Goal: Task Accomplishment & Management: Manage account settings

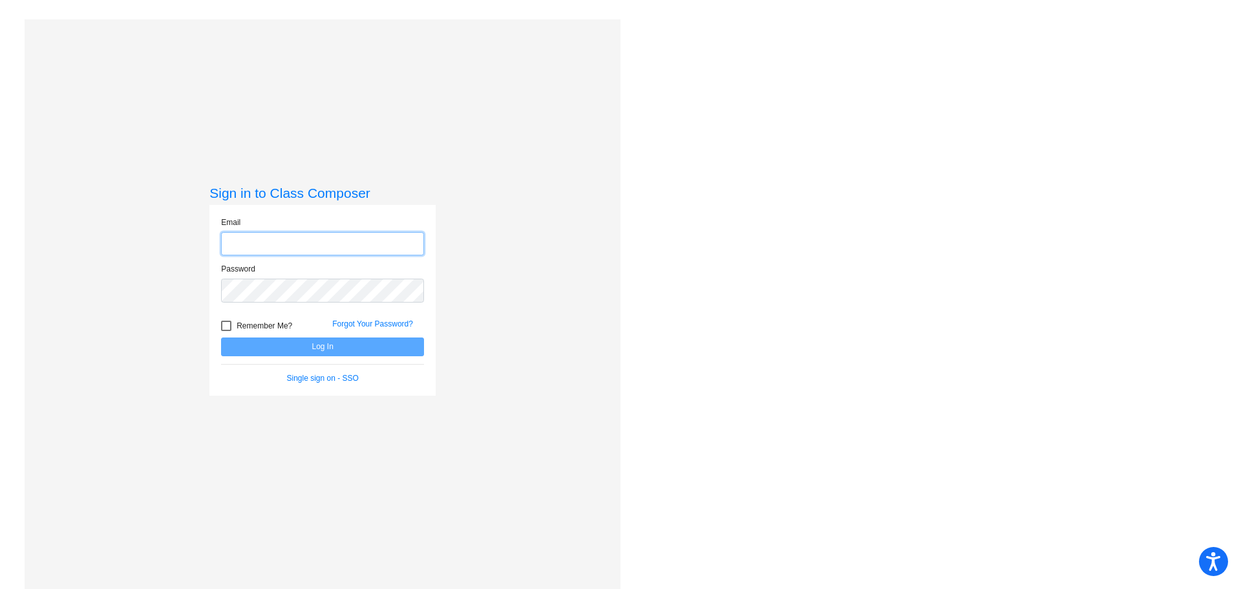
type input "[EMAIL_ADDRESS][PERSON_NAME][DOMAIN_NAME]"
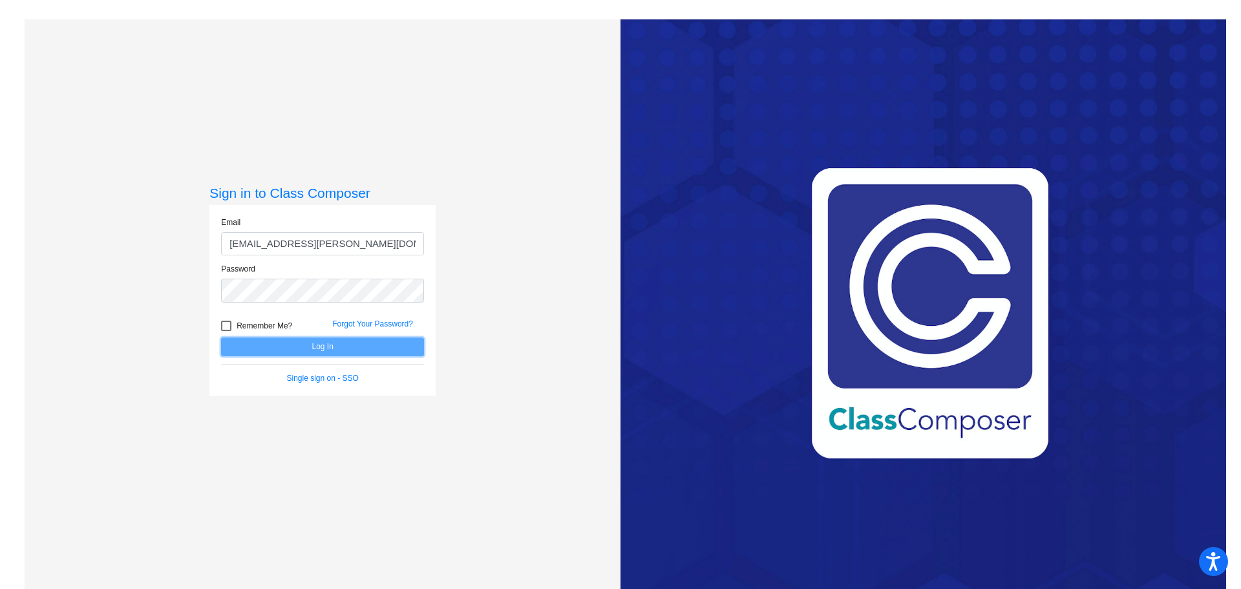
click at [322, 345] on button "Log In" at bounding box center [322, 346] width 203 height 19
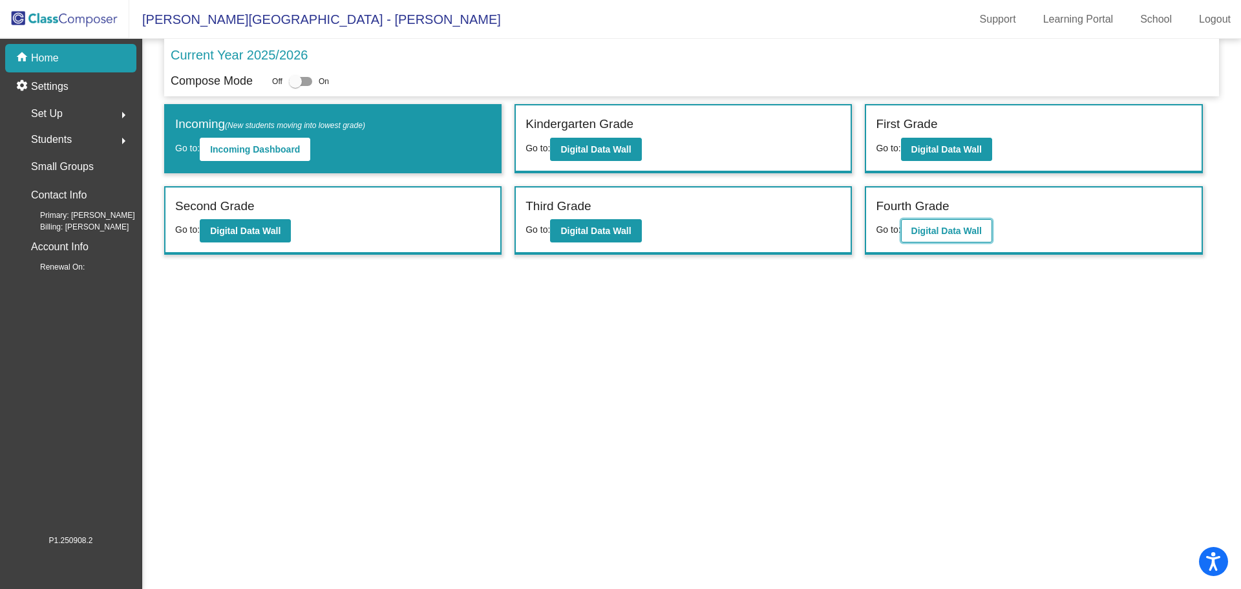
click at [946, 231] on b "Digital Data Wall" at bounding box center [946, 231] width 70 height 10
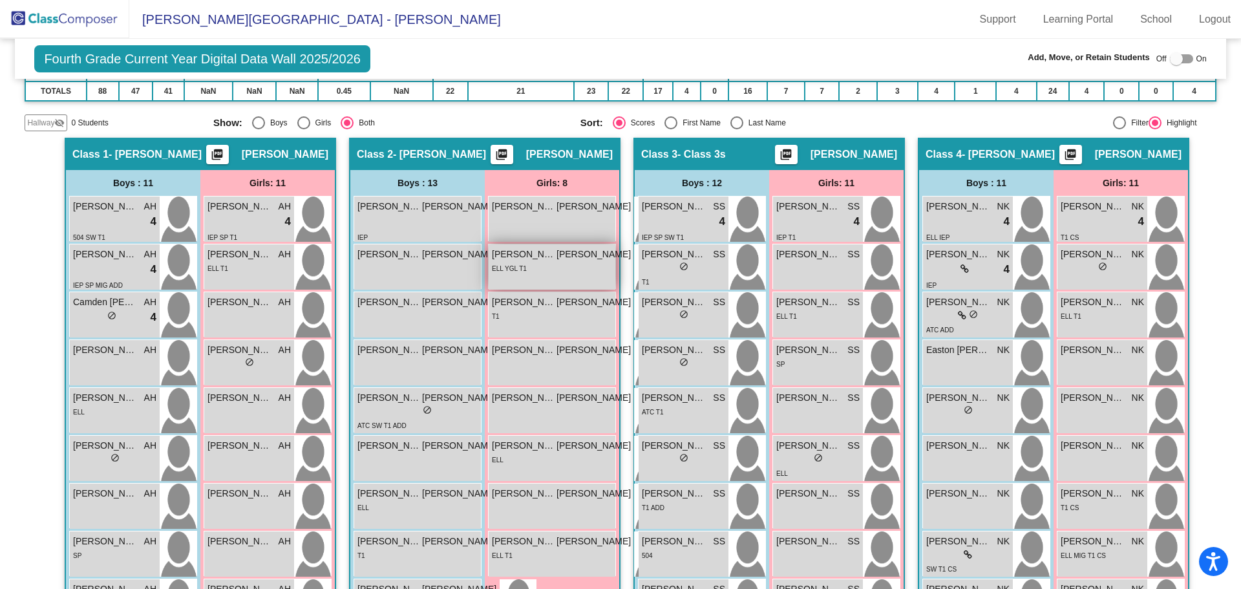
scroll to position [259, 0]
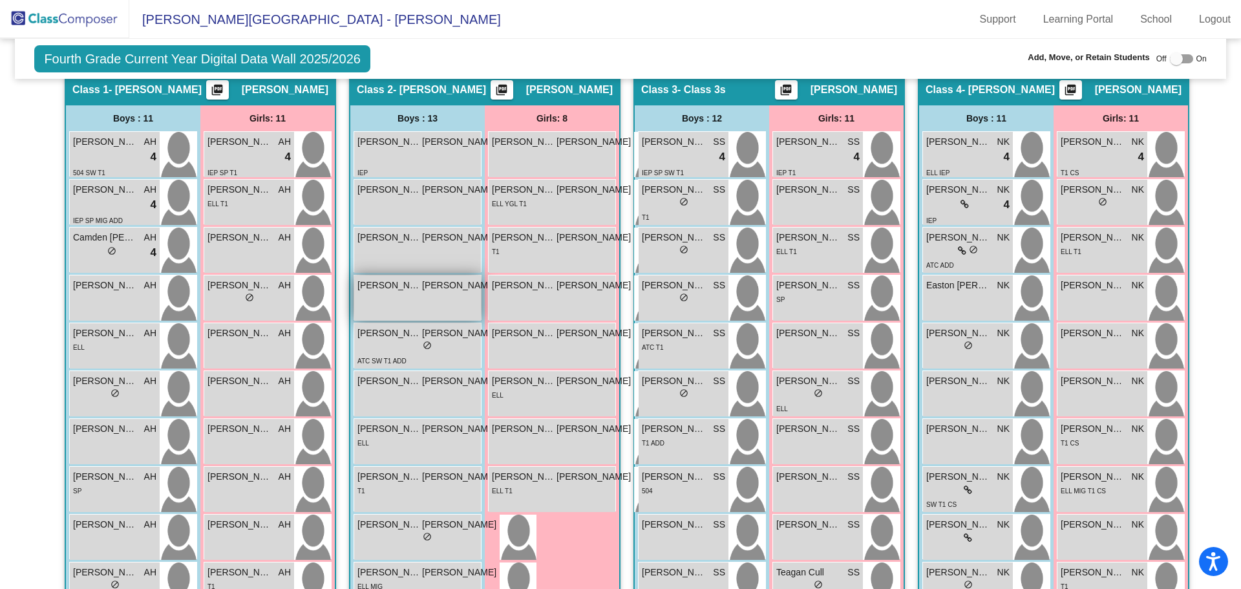
click at [385, 303] on div "[PERSON_NAME] JO lock do_not_disturb_alt" at bounding box center [426, 297] width 145 height 45
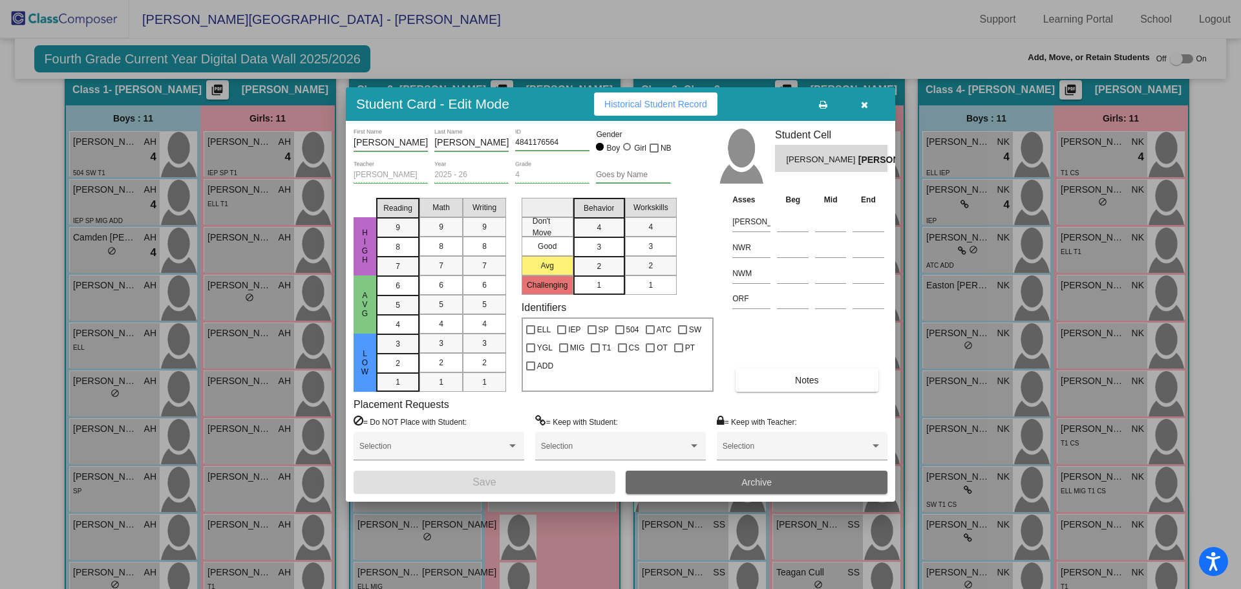
click at [761, 479] on span "Archive" at bounding box center [756, 482] width 30 height 10
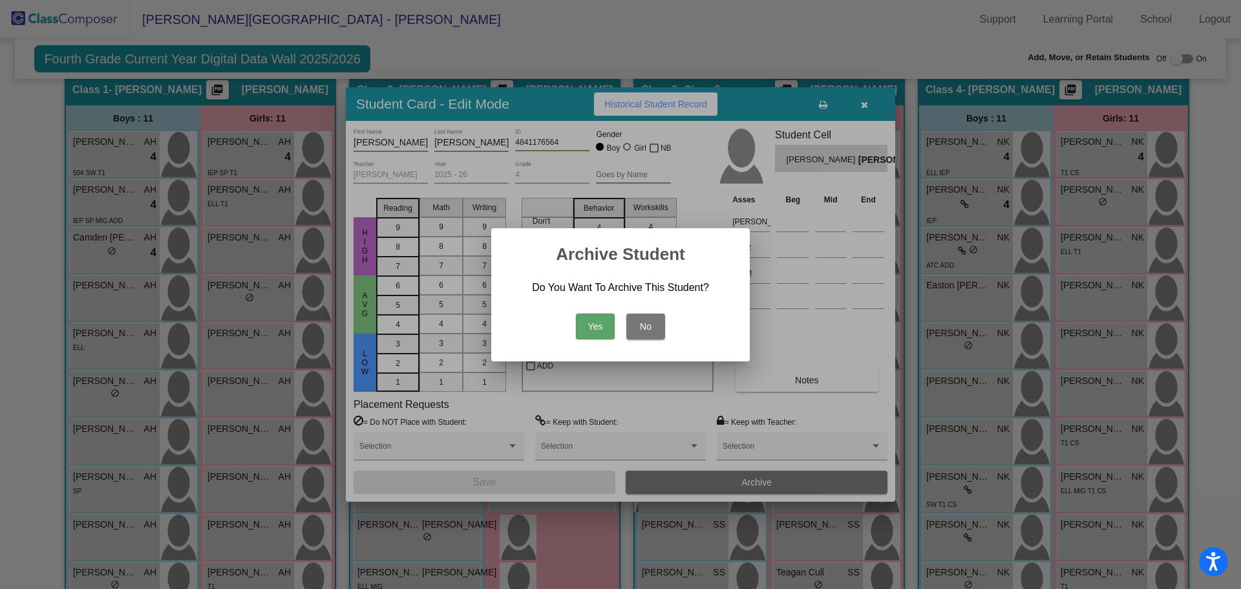
click at [602, 315] on button "Yes" at bounding box center [595, 326] width 39 height 26
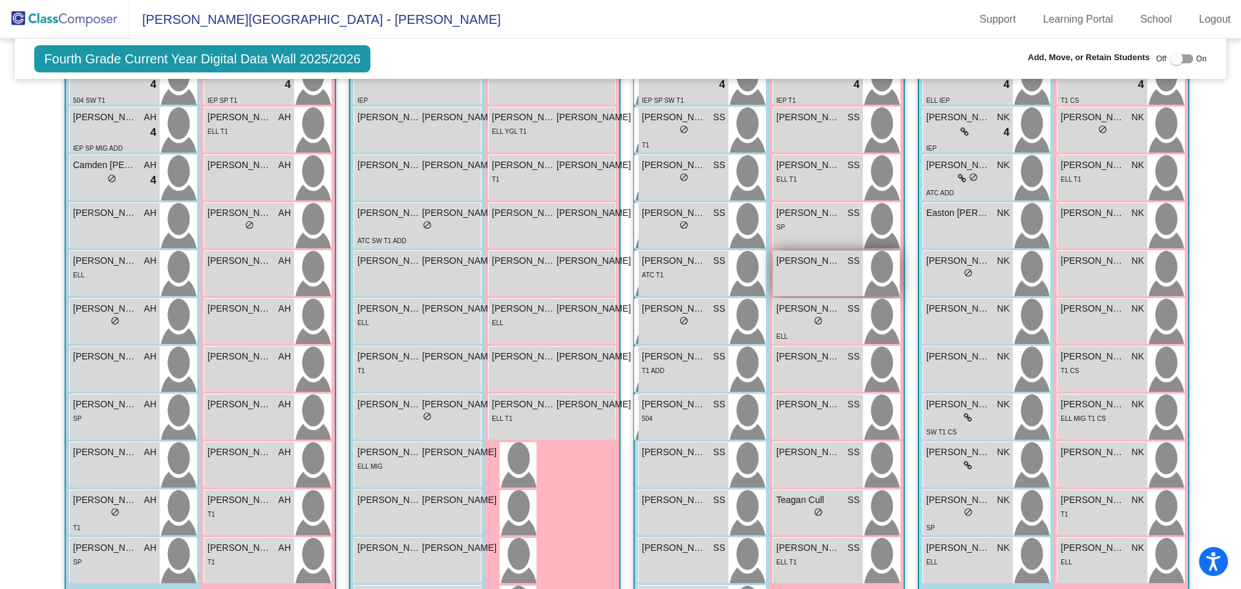
scroll to position [266, 0]
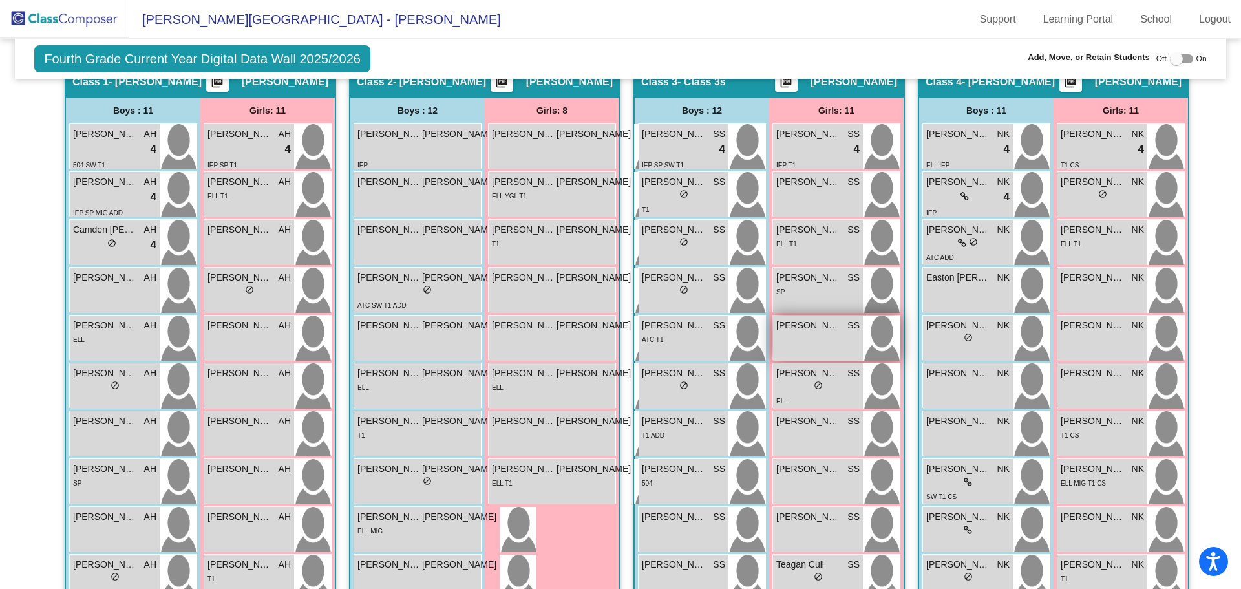
click at [819, 338] on div "[PERSON_NAME] SS lock do_not_disturb_alt" at bounding box center [818, 337] width 90 height 45
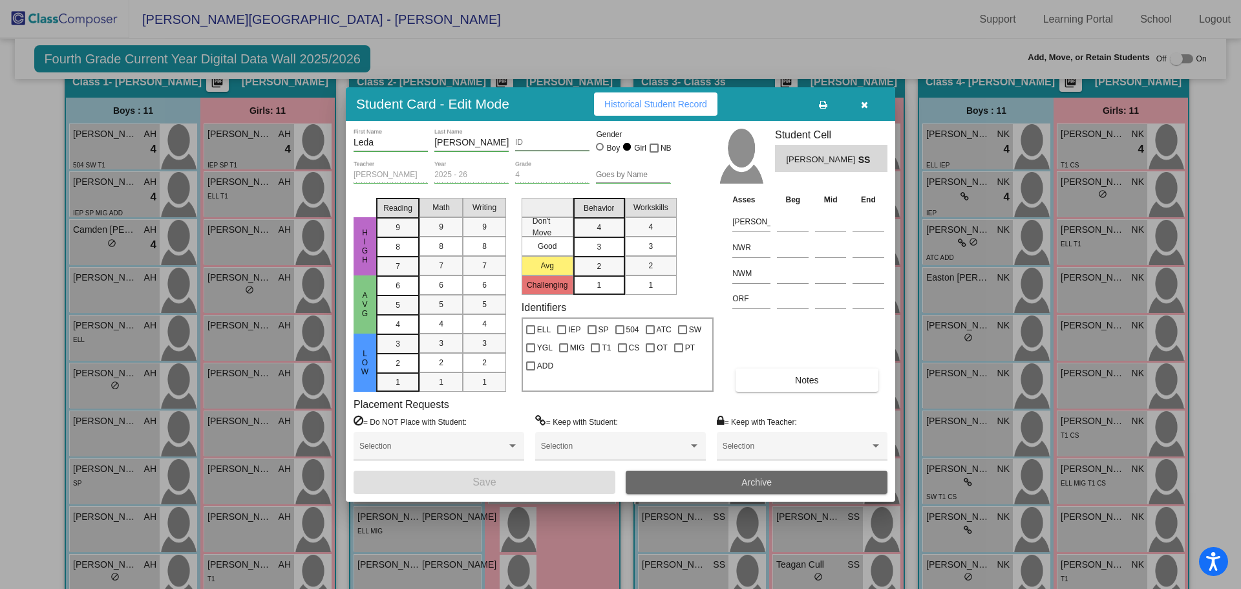
click at [743, 477] on span "Archive" at bounding box center [756, 482] width 30 height 10
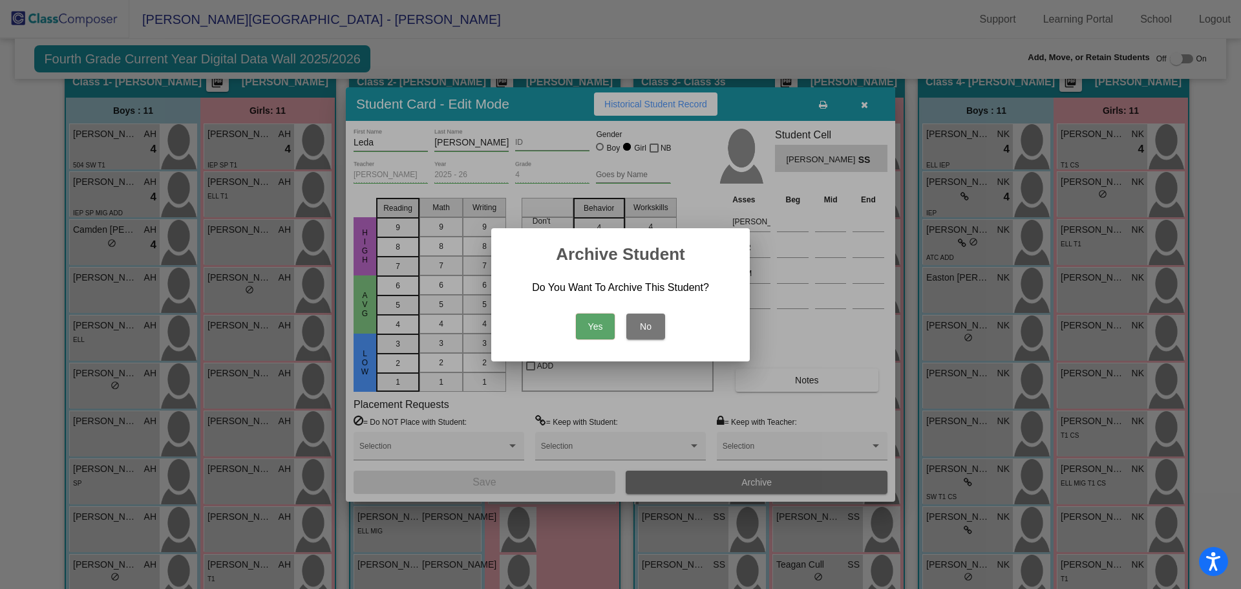
click at [586, 327] on button "Yes" at bounding box center [595, 326] width 39 height 26
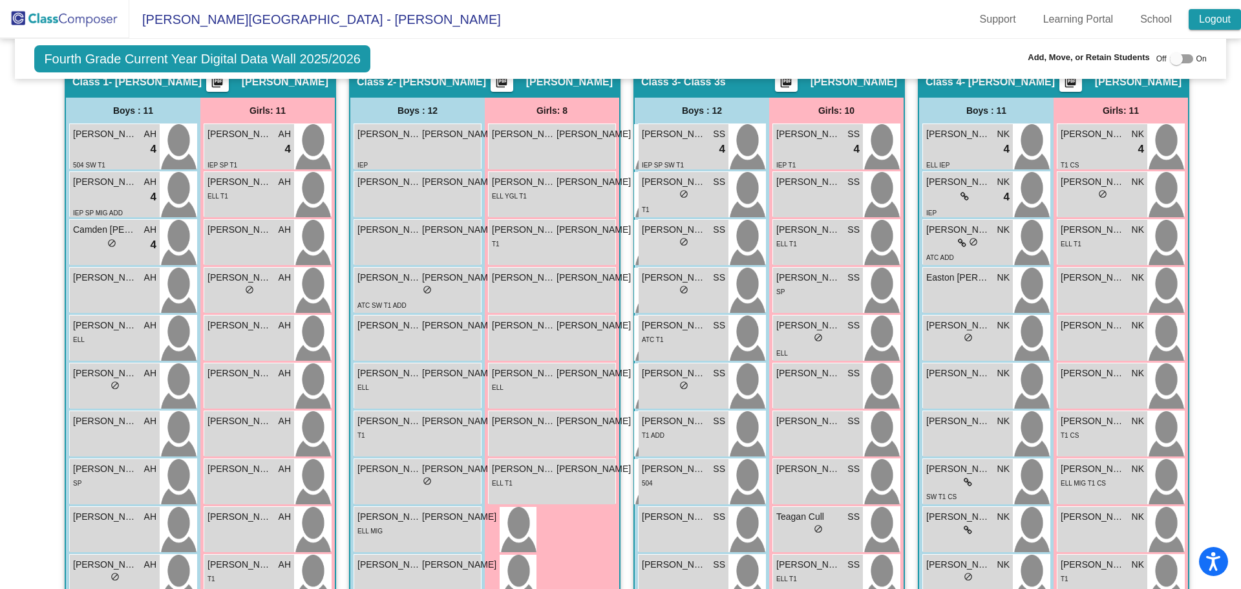
click at [1211, 17] on link "Logout" at bounding box center [1215, 19] width 52 height 21
